Goal: Information Seeking & Learning: Learn about a topic

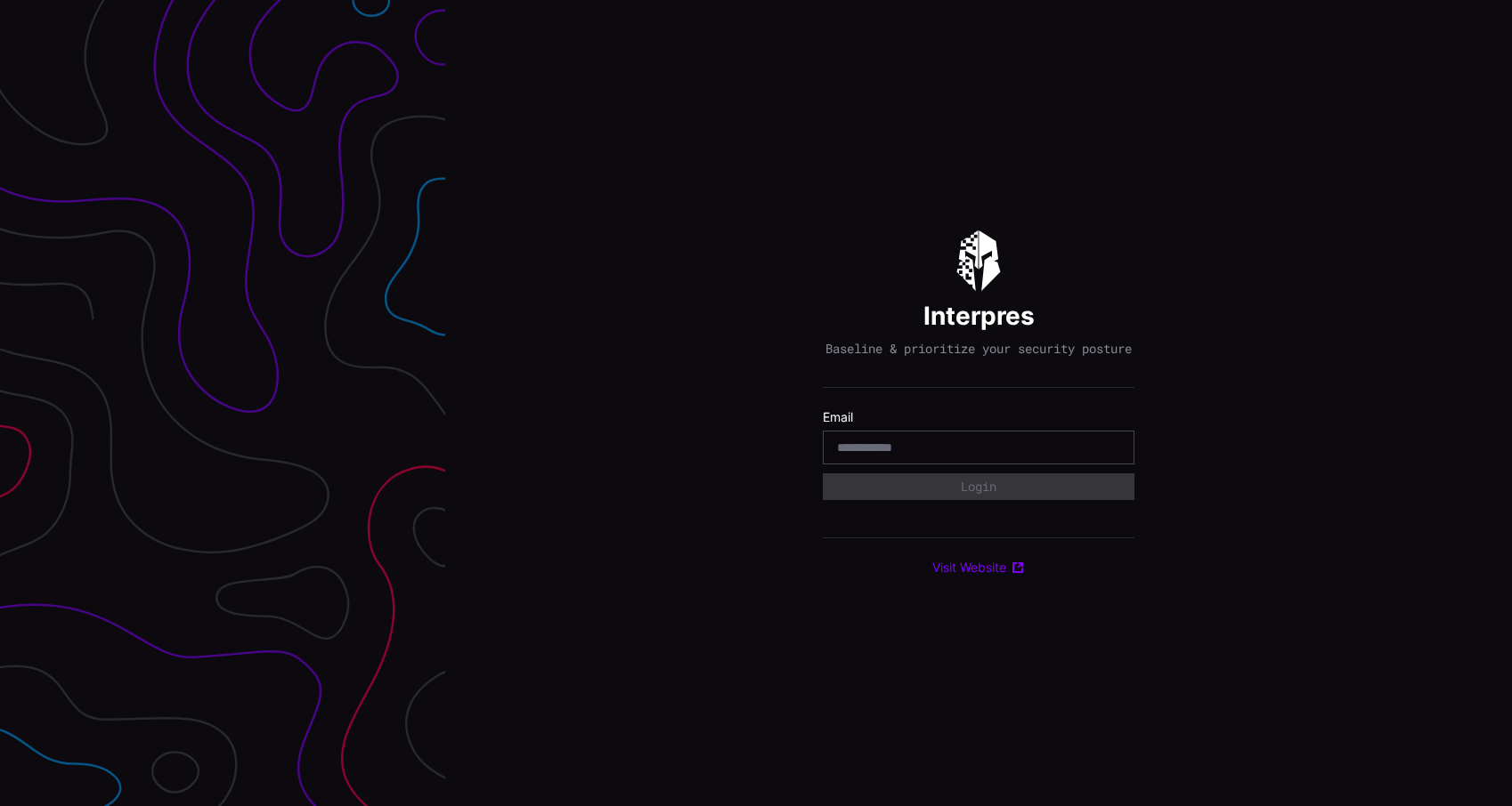
click at [980, 464] on div at bounding box center [978, 448] width 311 height 33
click at [992, 454] on input "email" at bounding box center [978, 448] width 283 height 16
type input "**********"
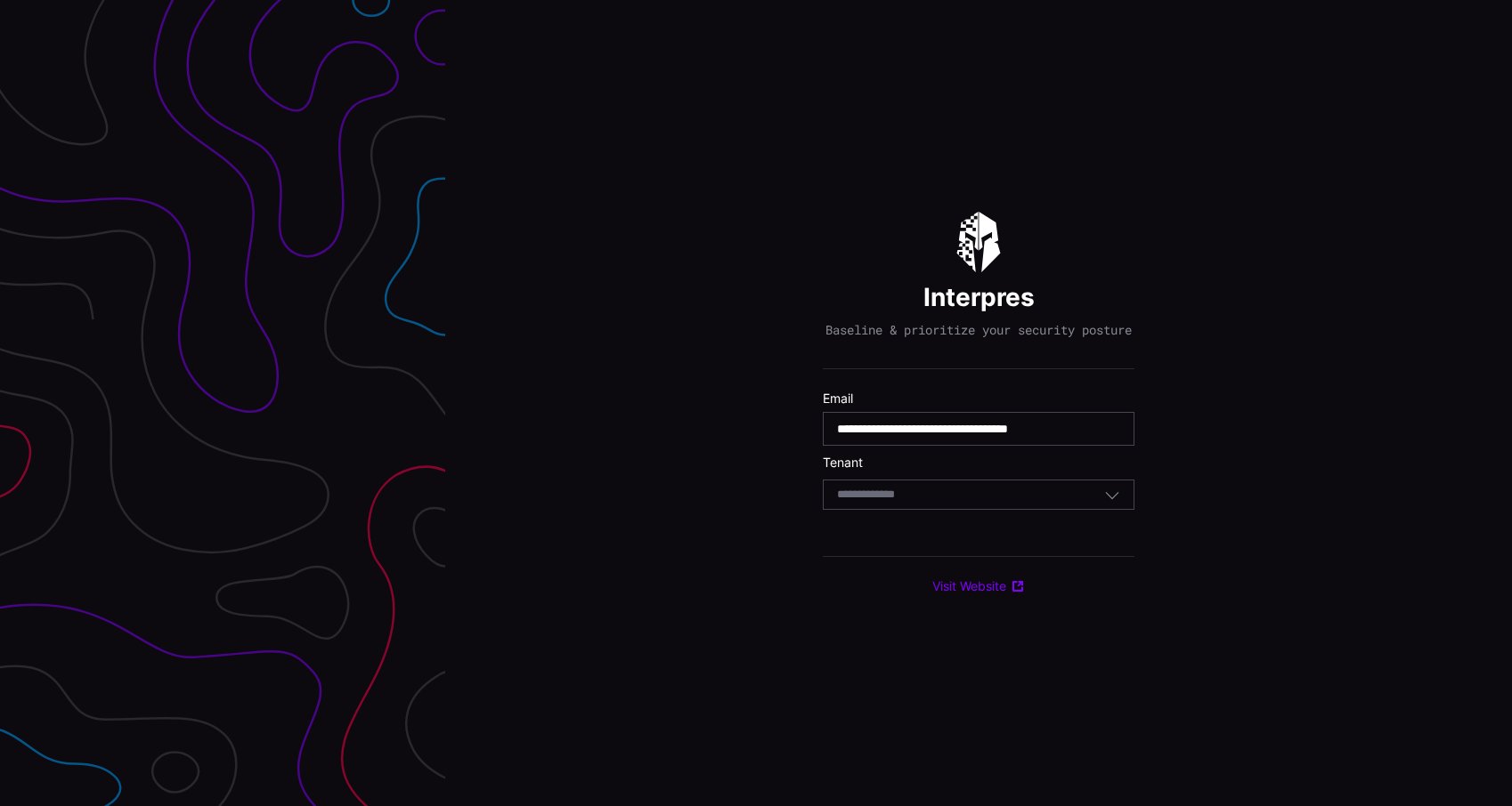
click at [982, 492] on div "Select Tenant" at bounding box center [978, 495] width 311 height 30
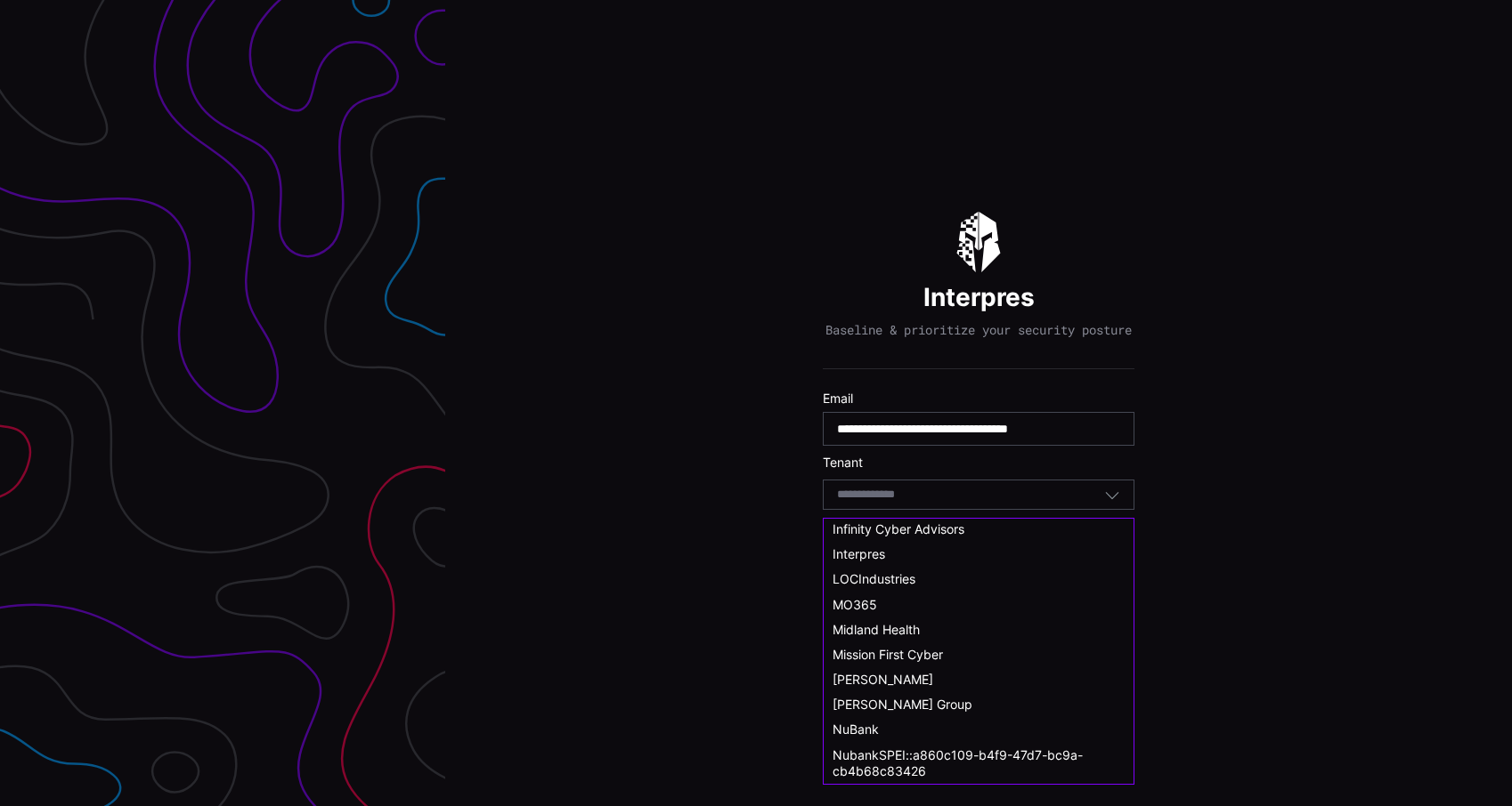
scroll to position [549, 0]
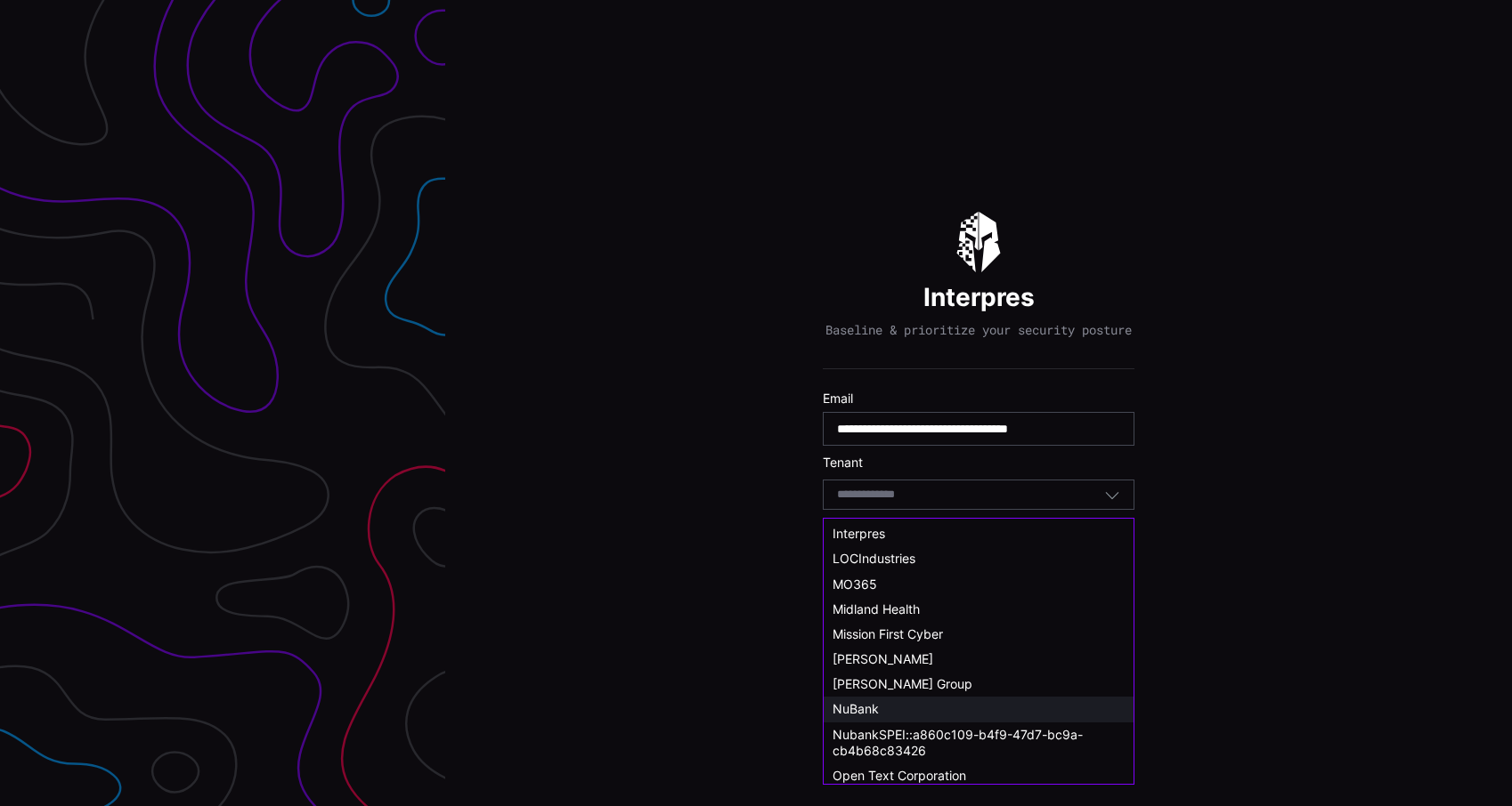
click at [879, 710] on div "NuBank" at bounding box center [978, 709] width 292 height 16
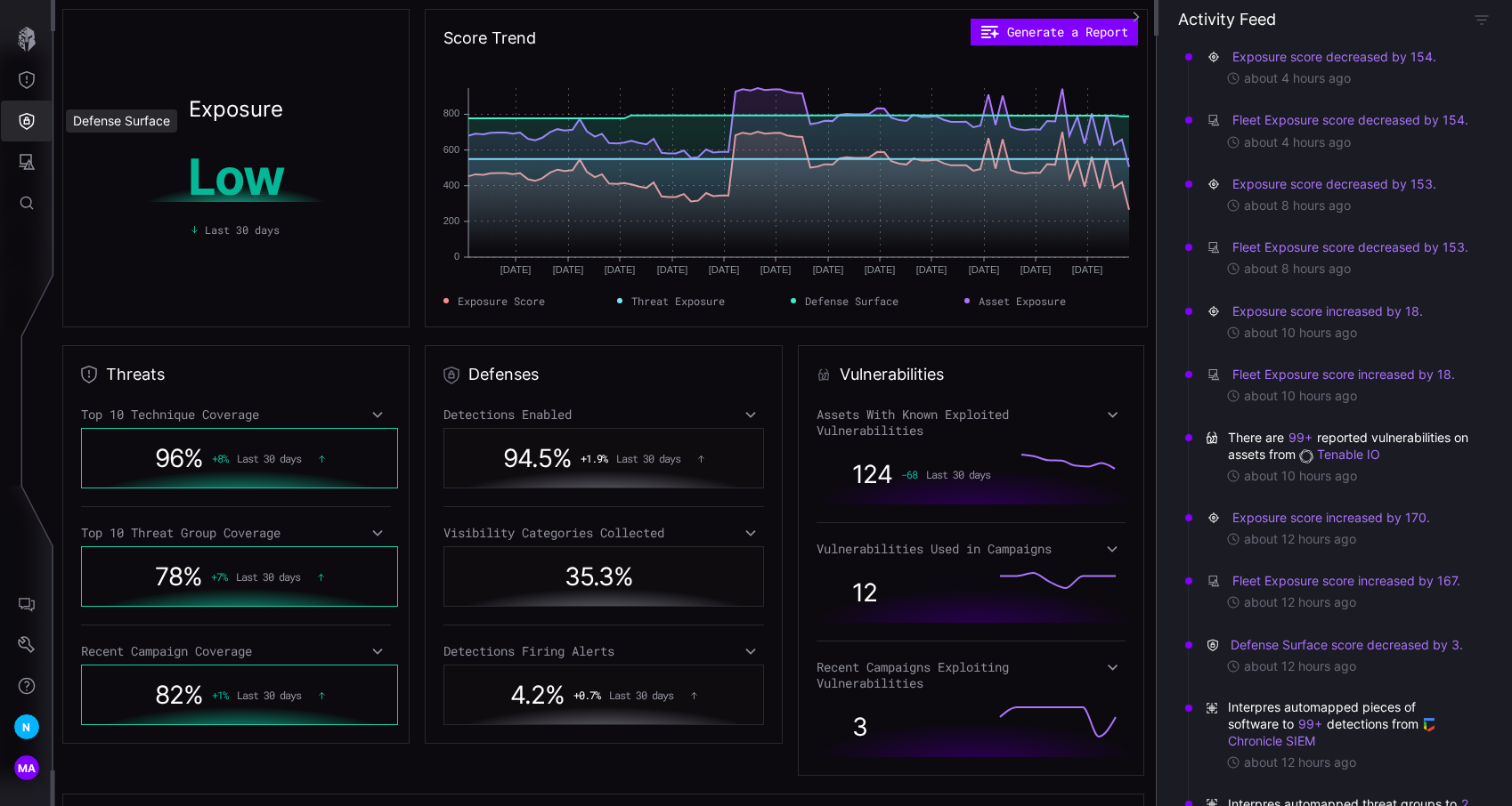
click at [20, 123] on icon "Defense Surface" at bounding box center [27, 121] width 15 height 17
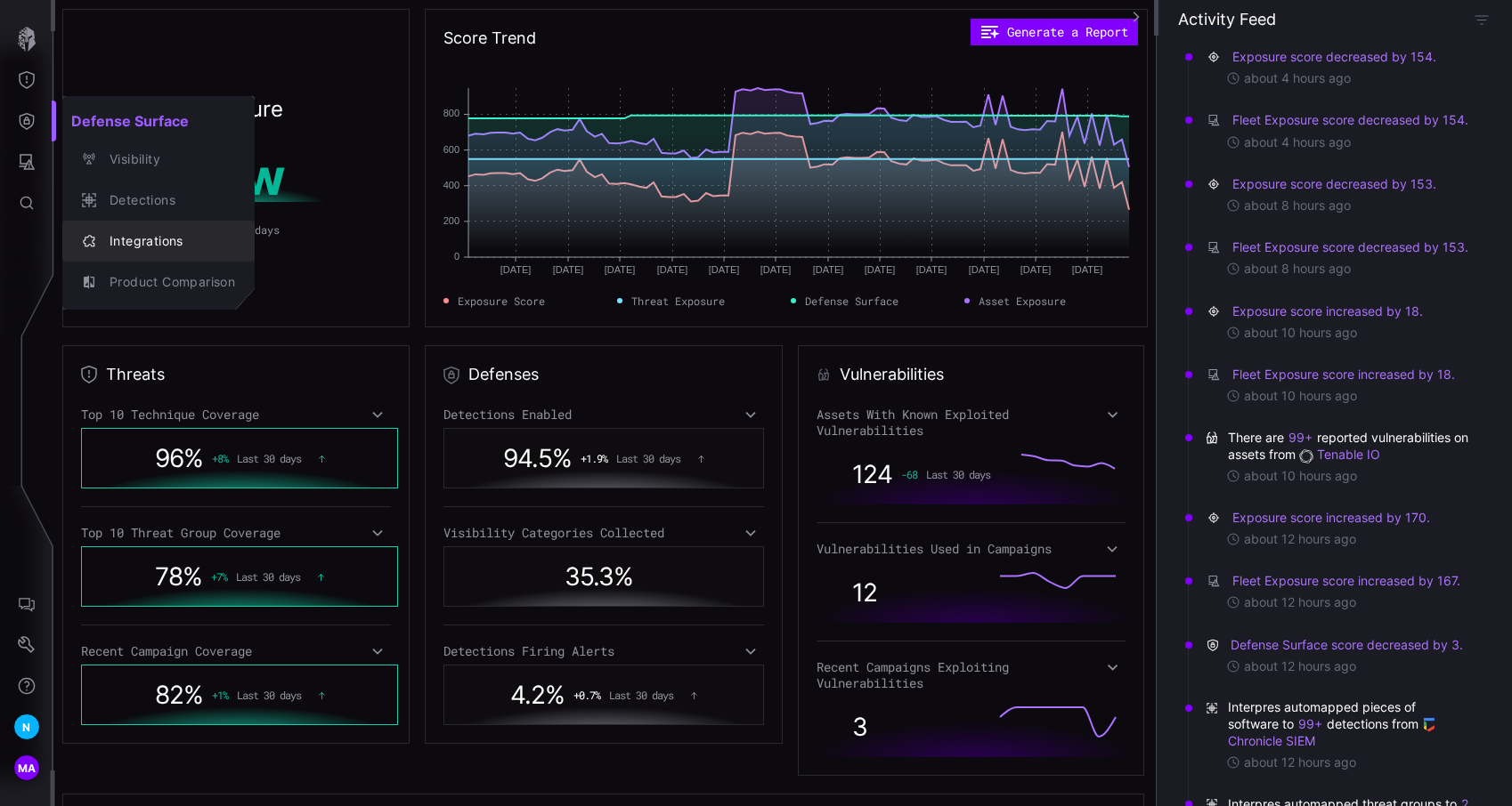
click at [167, 221] on button "Integrations" at bounding box center [158, 242] width 192 height 41
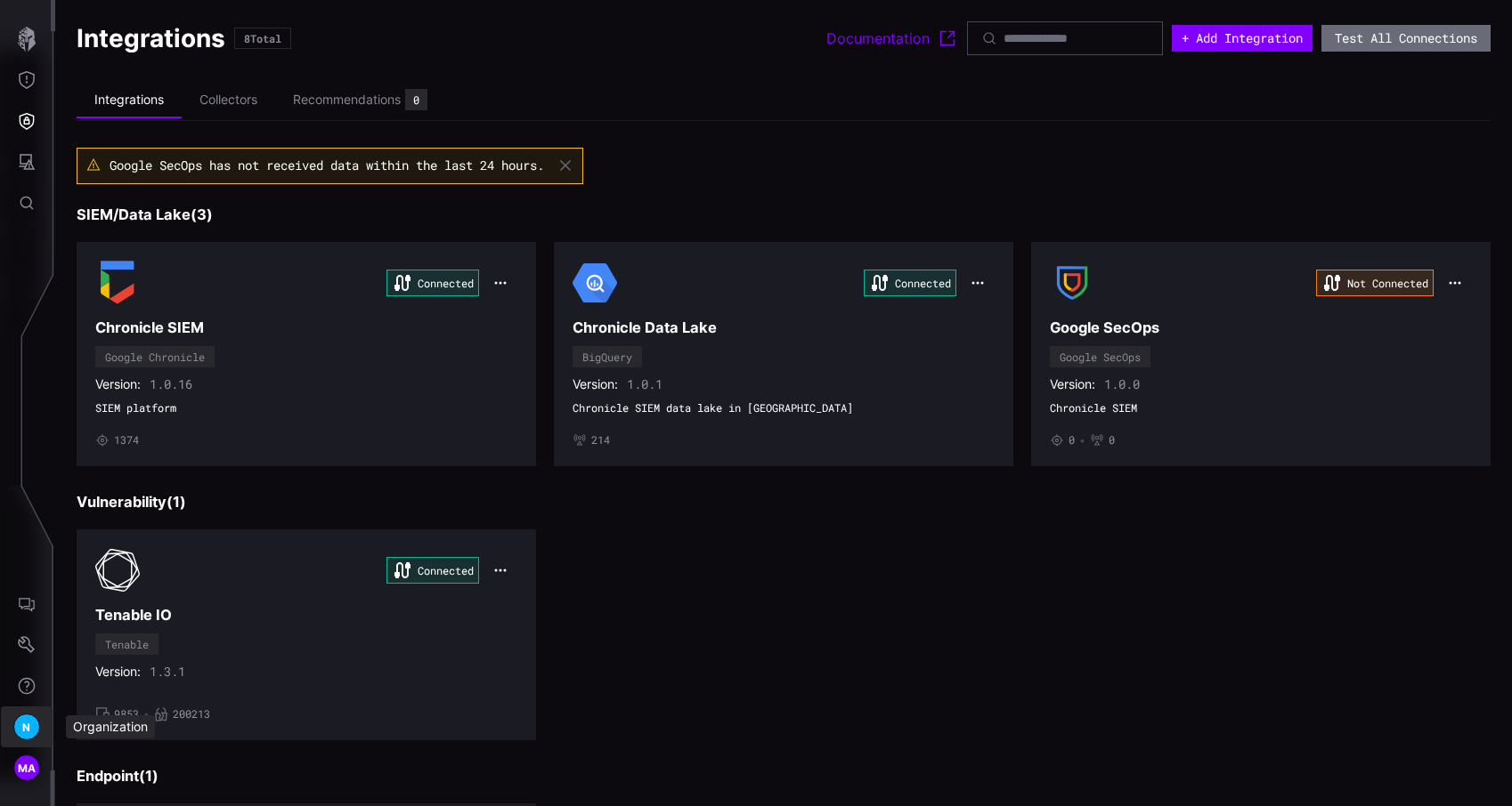
click at [29, 740] on button "N" at bounding box center [27, 727] width 52 height 41
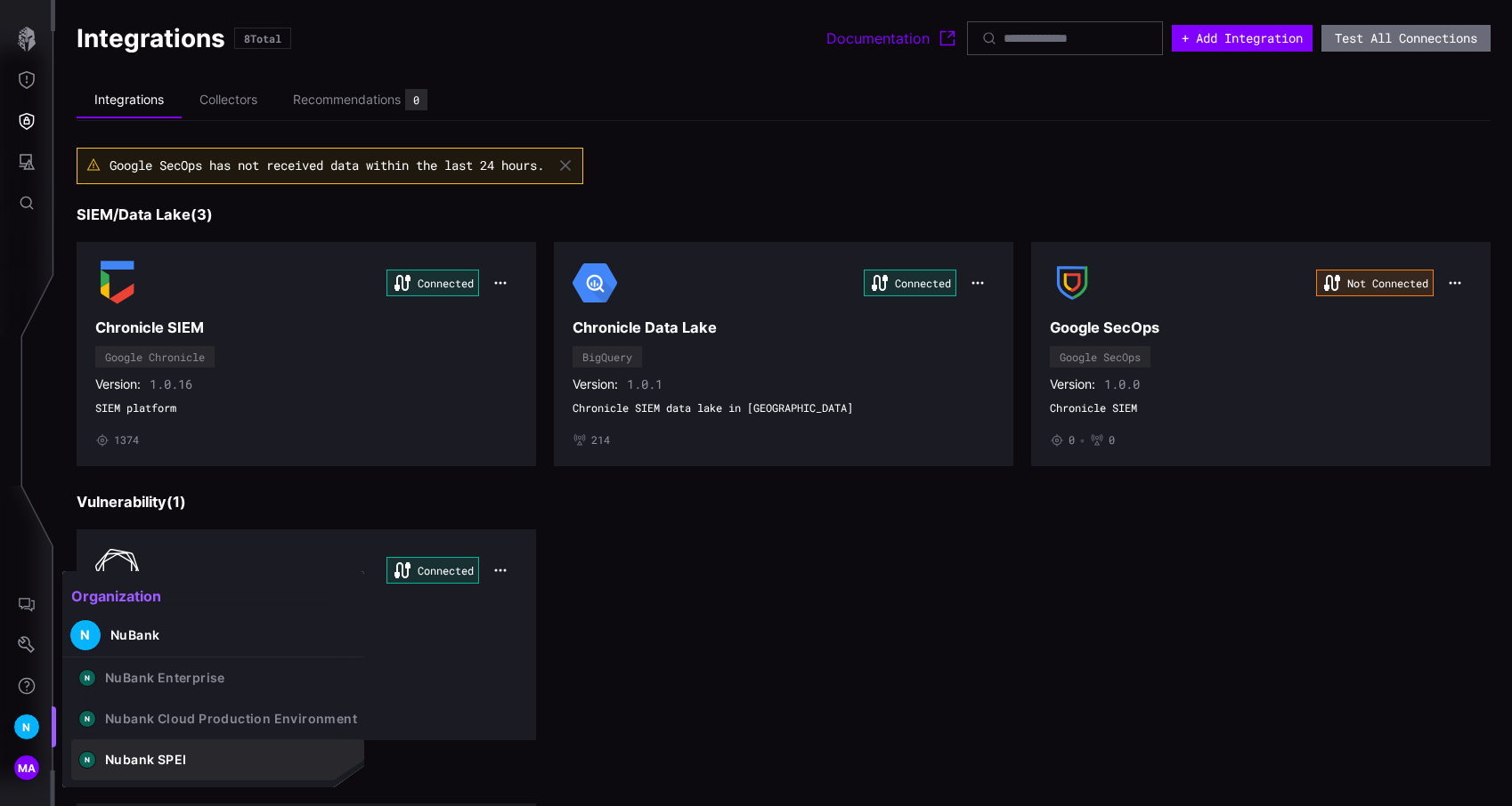
click at [128, 768] on button "N Nubank SPEI" at bounding box center [218, 760] width 293 height 41
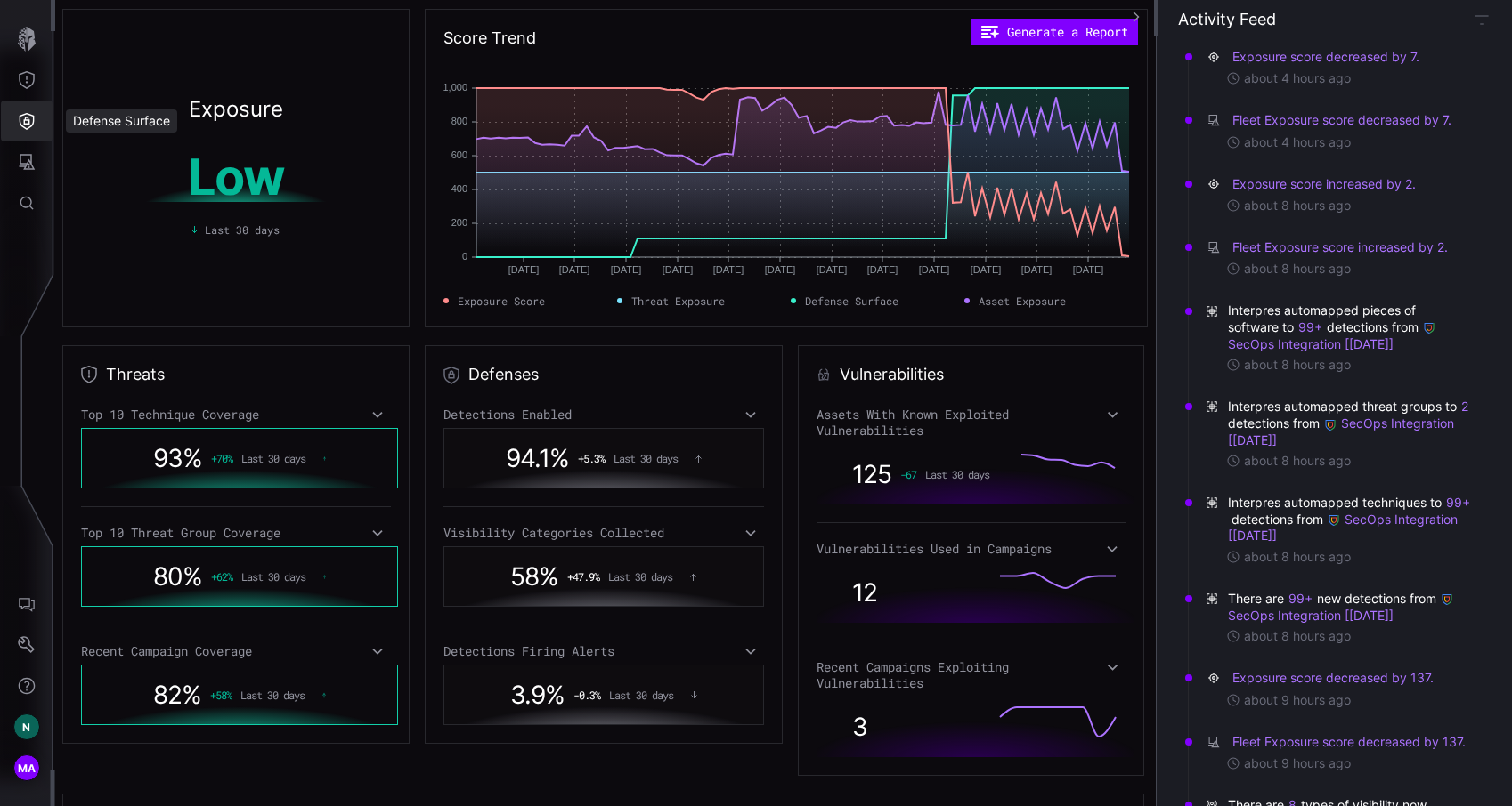
click at [30, 129] on icon "Defense Surface" at bounding box center [27, 121] width 18 height 18
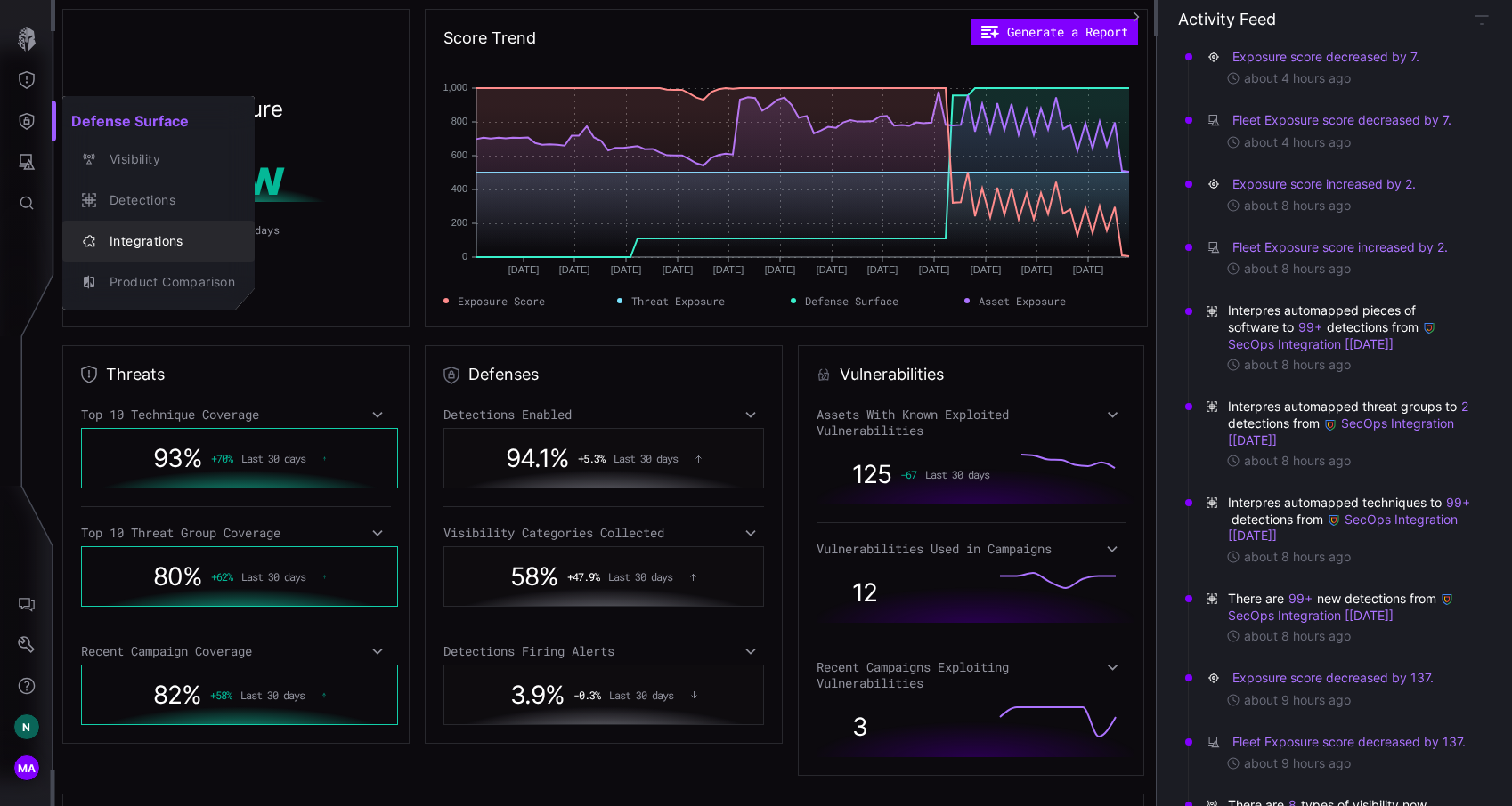
click at [125, 239] on div "Integrations" at bounding box center [167, 242] width 135 height 23
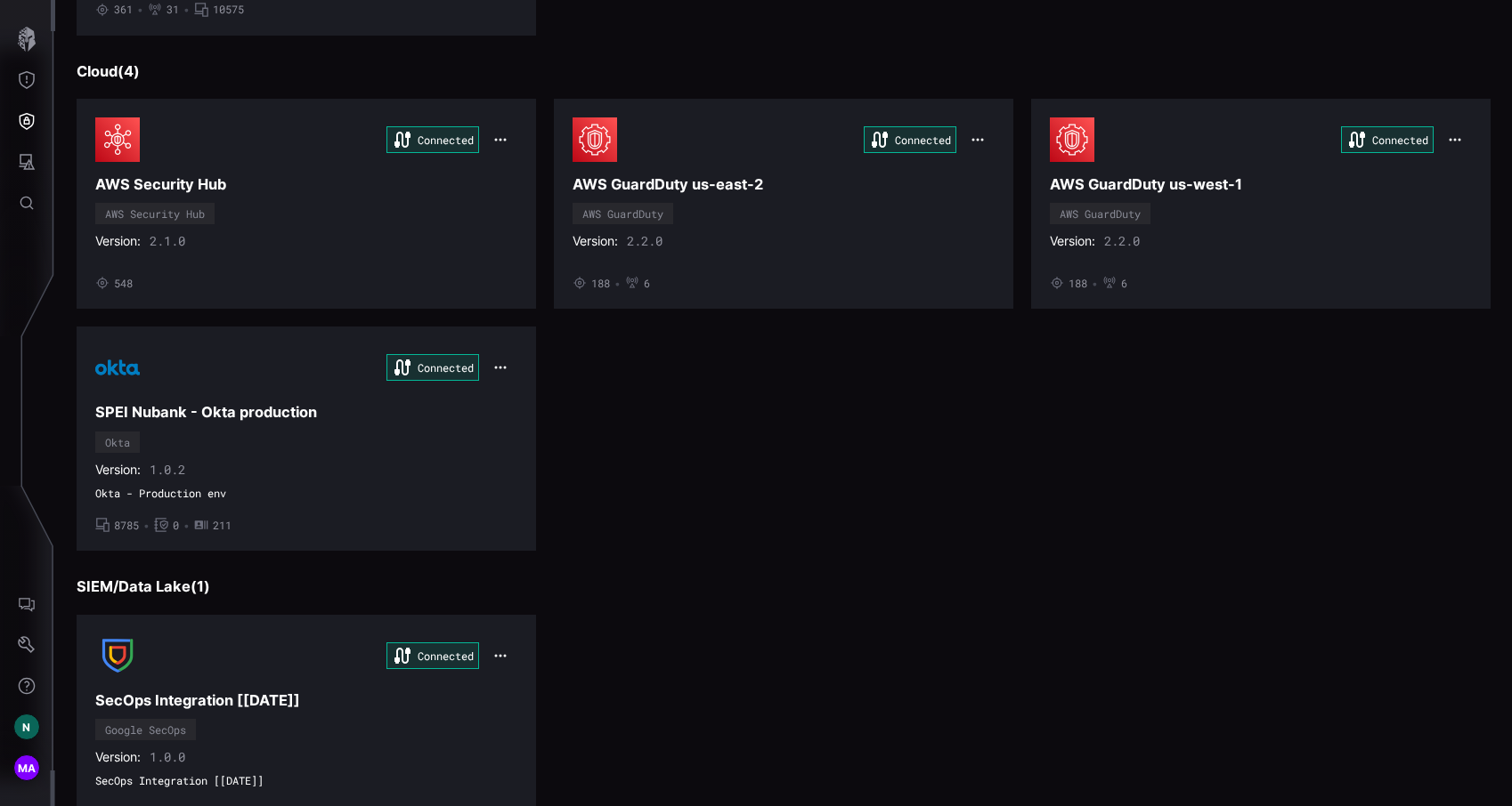
scroll to position [989, 0]
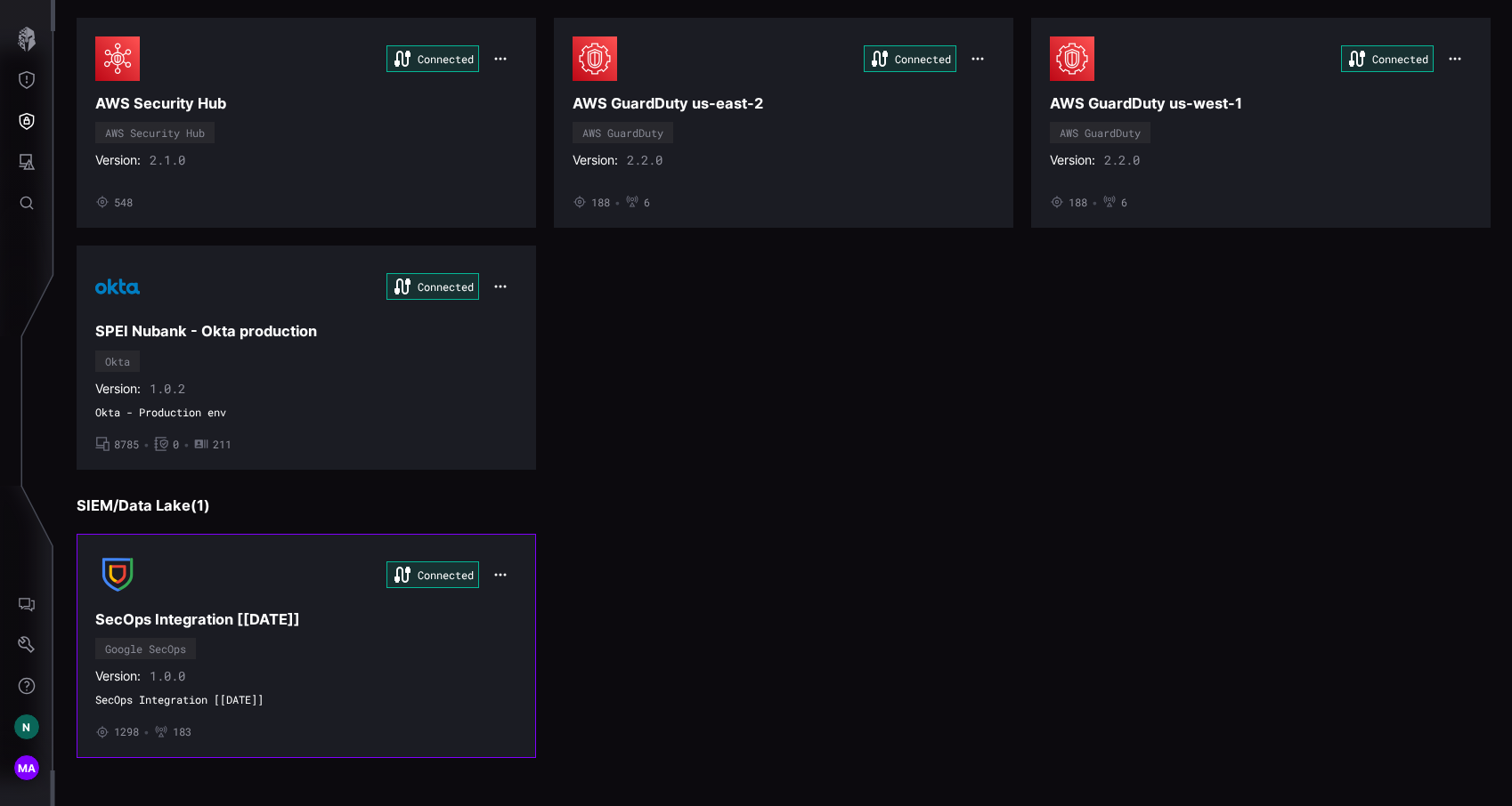
click at [367, 682] on div "Version: 1.0.0" at bounding box center [306, 676] width 422 height 16
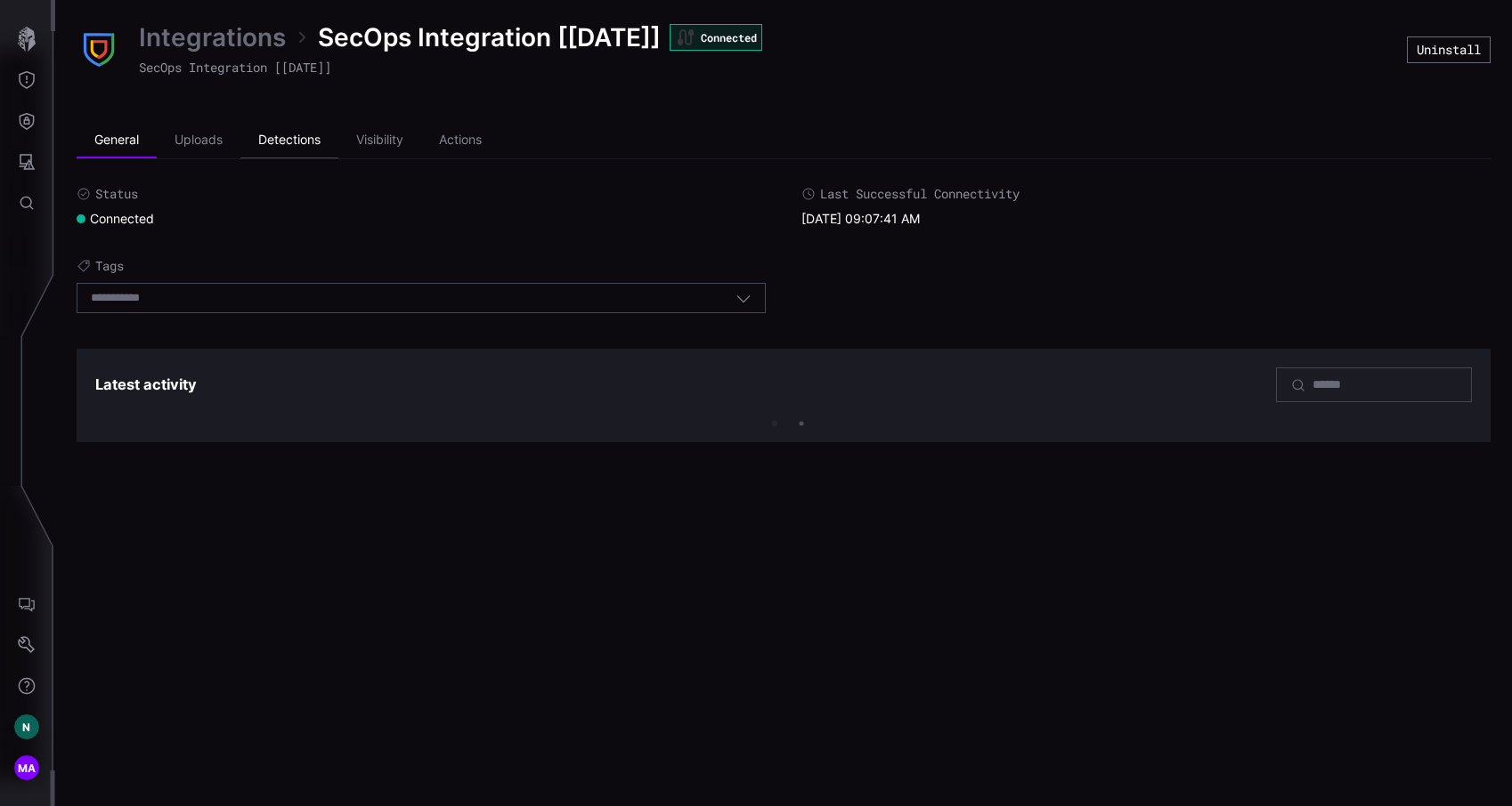
click at [318, 149] on li "Detections" at bounding box center [290, 140] width 98 height 35
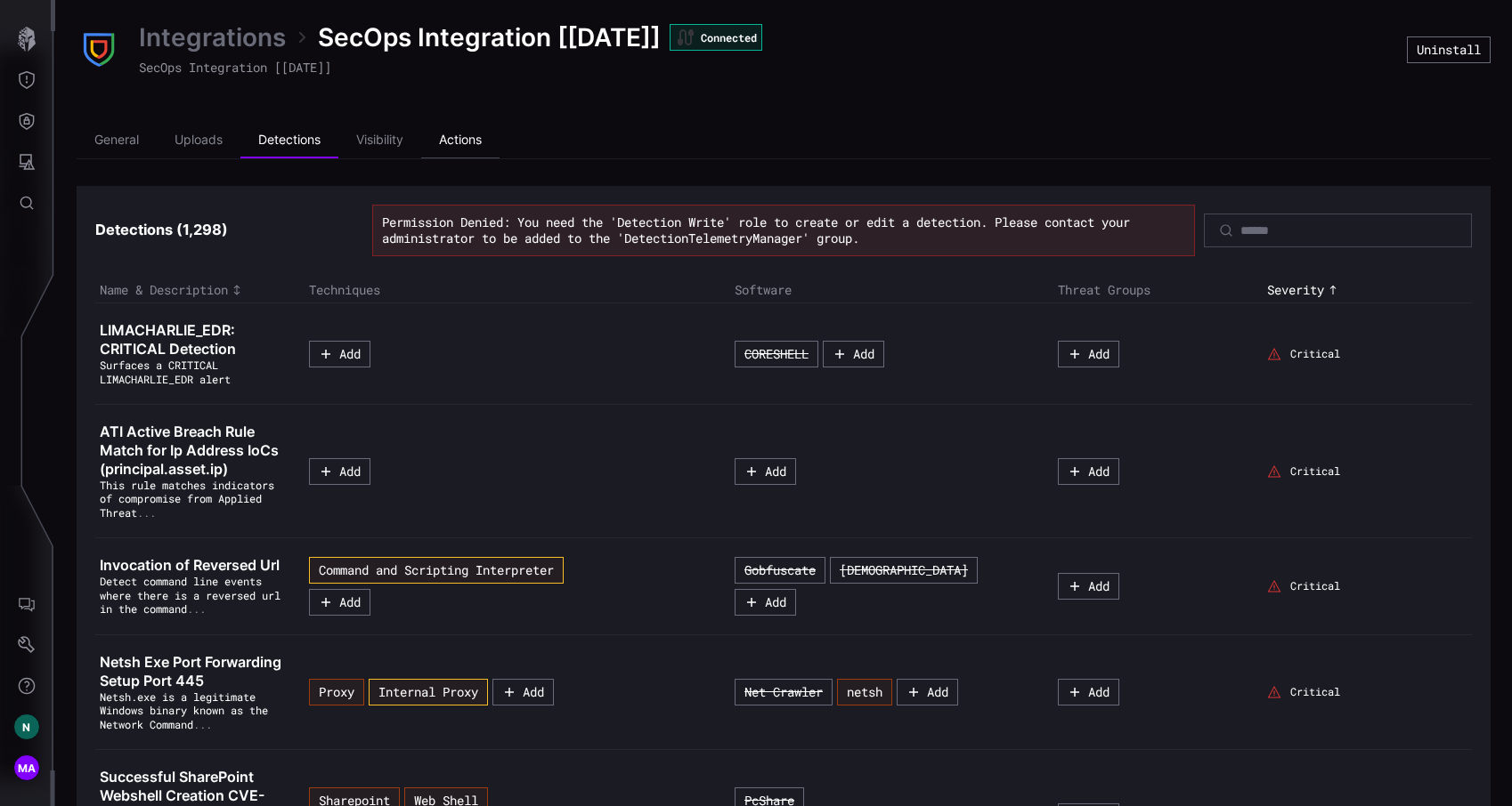
click at [441, 142] on li "Actions" at bounding box center [460, 140] width 79 height 35
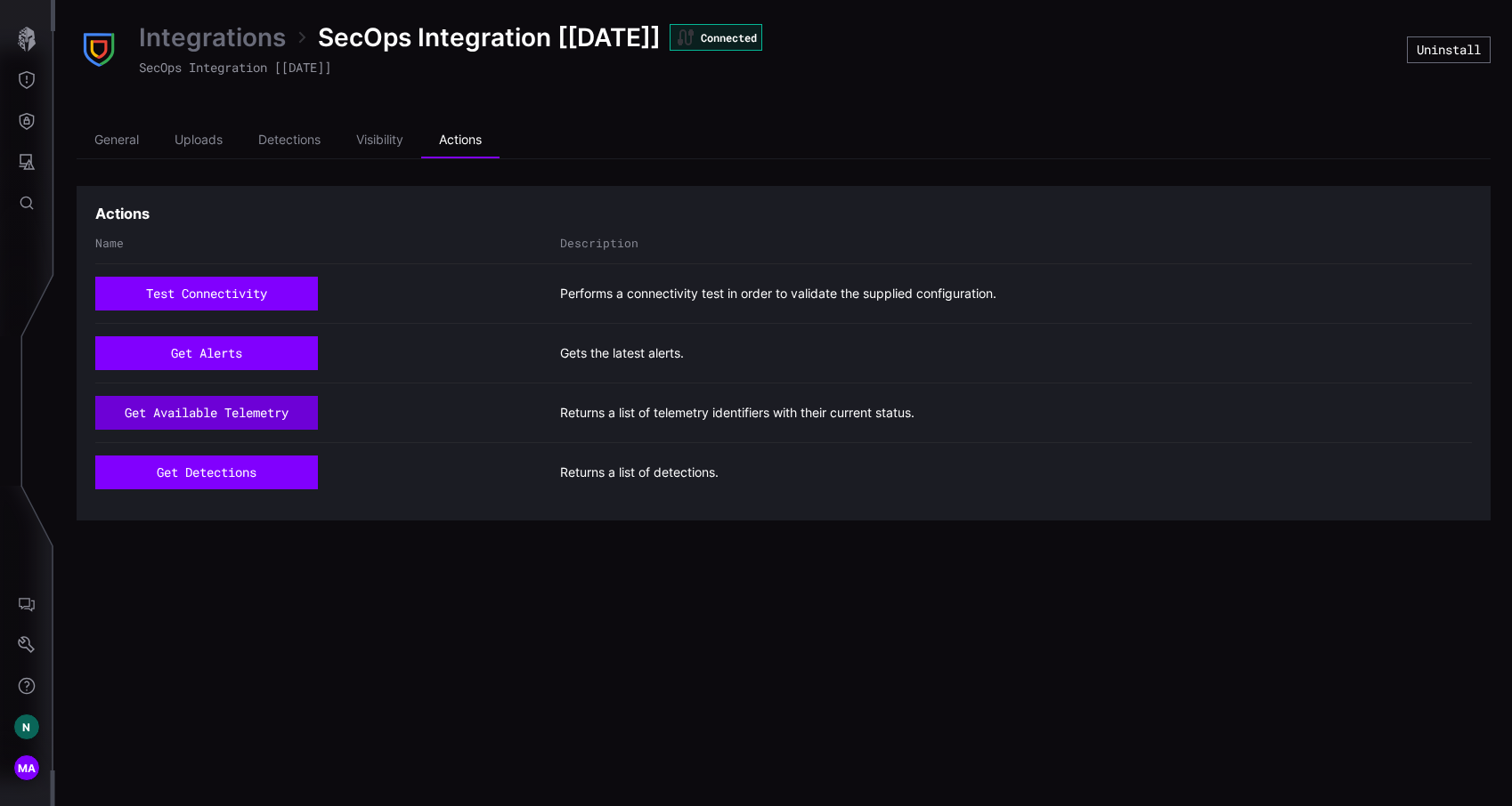
click at [265, 417] on button "get available telemetry" at bounding box center [206, 412] width 223 height 33
